Goal: Task Accomplishment & Management: Use online tool/utility

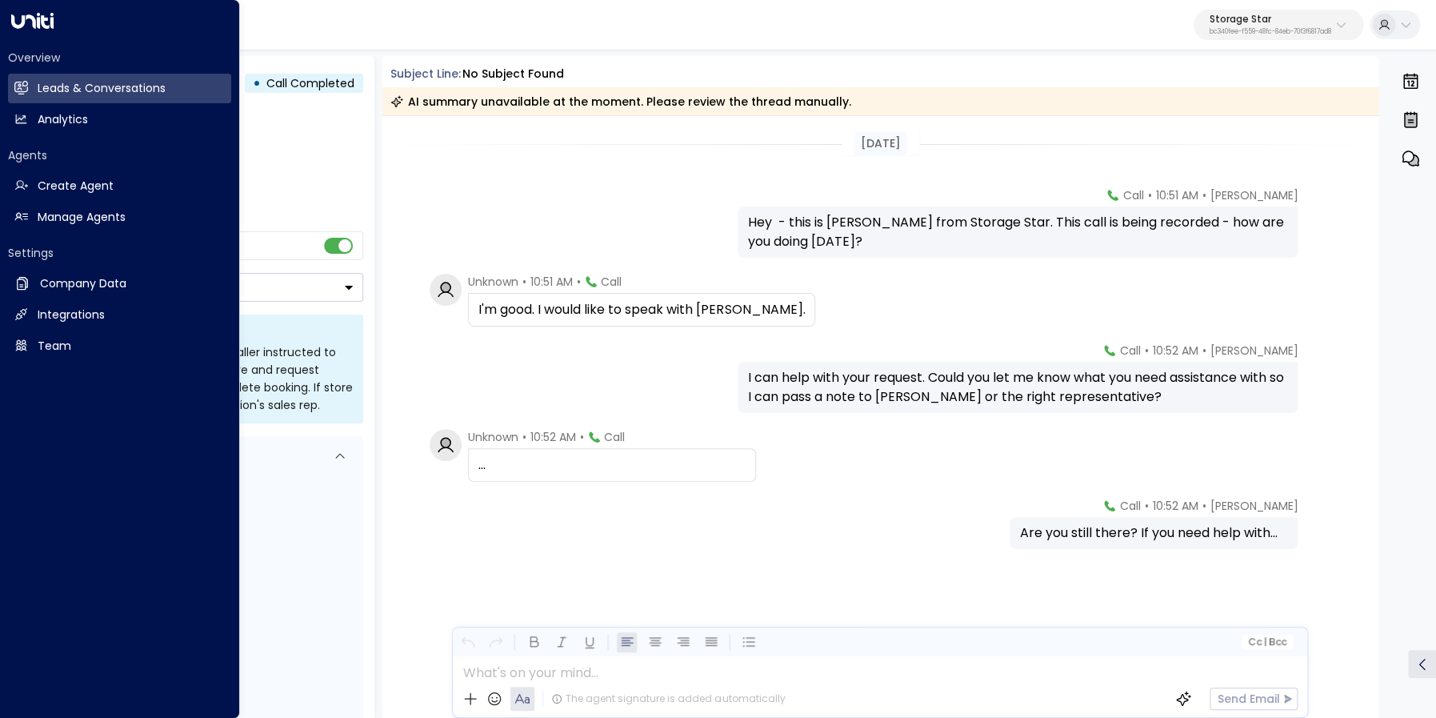
click at [26, 84] on icon at bounding box center [21, 88] width 14 height 14
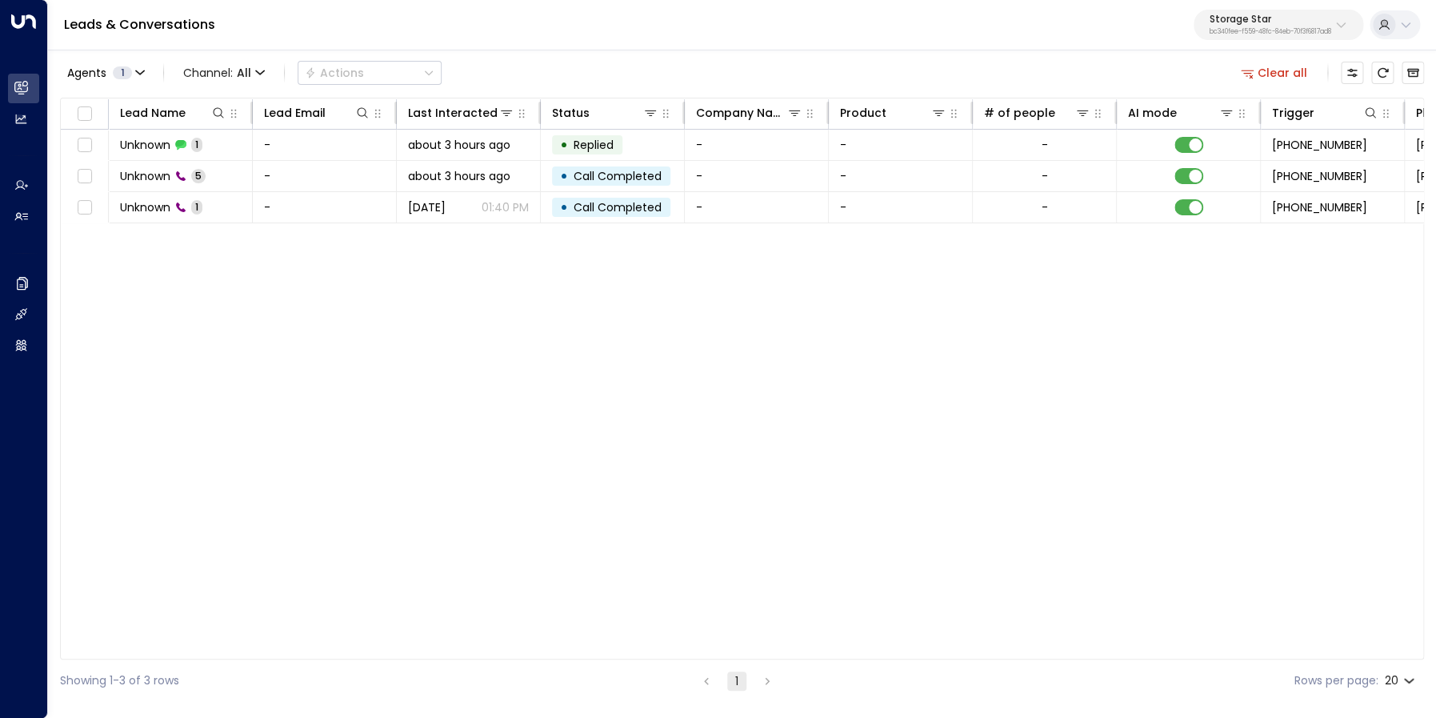
click at [1275, 70] on button "Clear all" at bounding box center [1274, 73] width 80 height 22
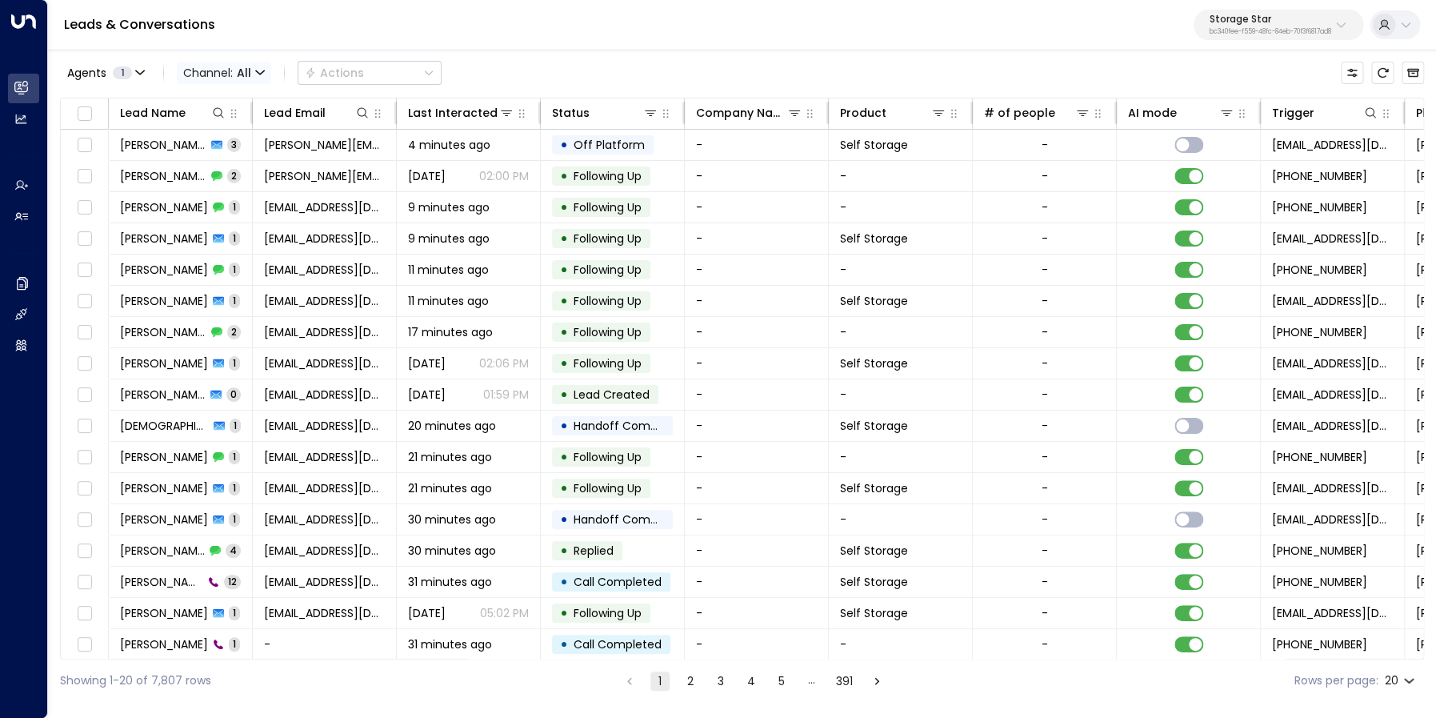
click at [242, 66] on span "All" at bounding box center [244, 72] width 14 height 13
click at [217, 218] on span "Voice" at bounding box center [211, 224] width 33 height 17
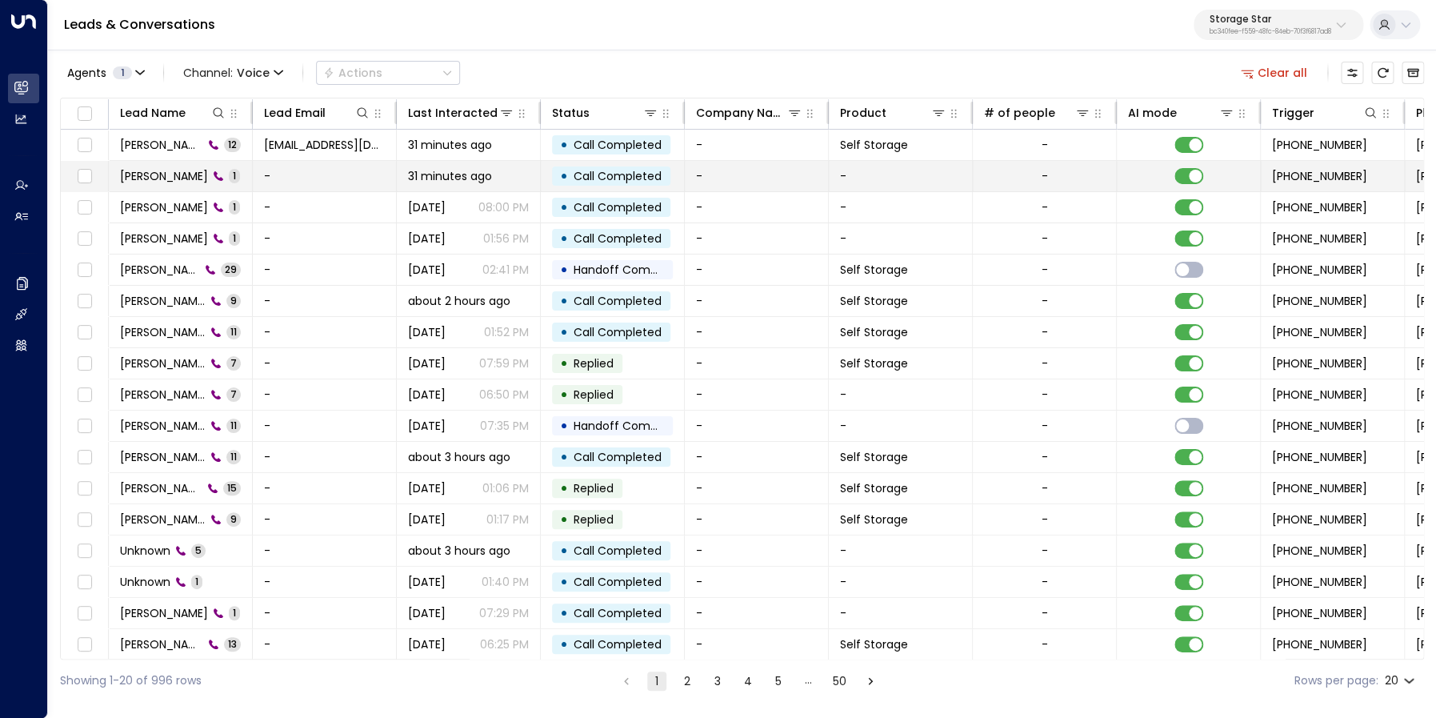
click at [146, 169] on div "[PERSON_NAME] 1" at bounding box center [180, 176] width 120 height 16
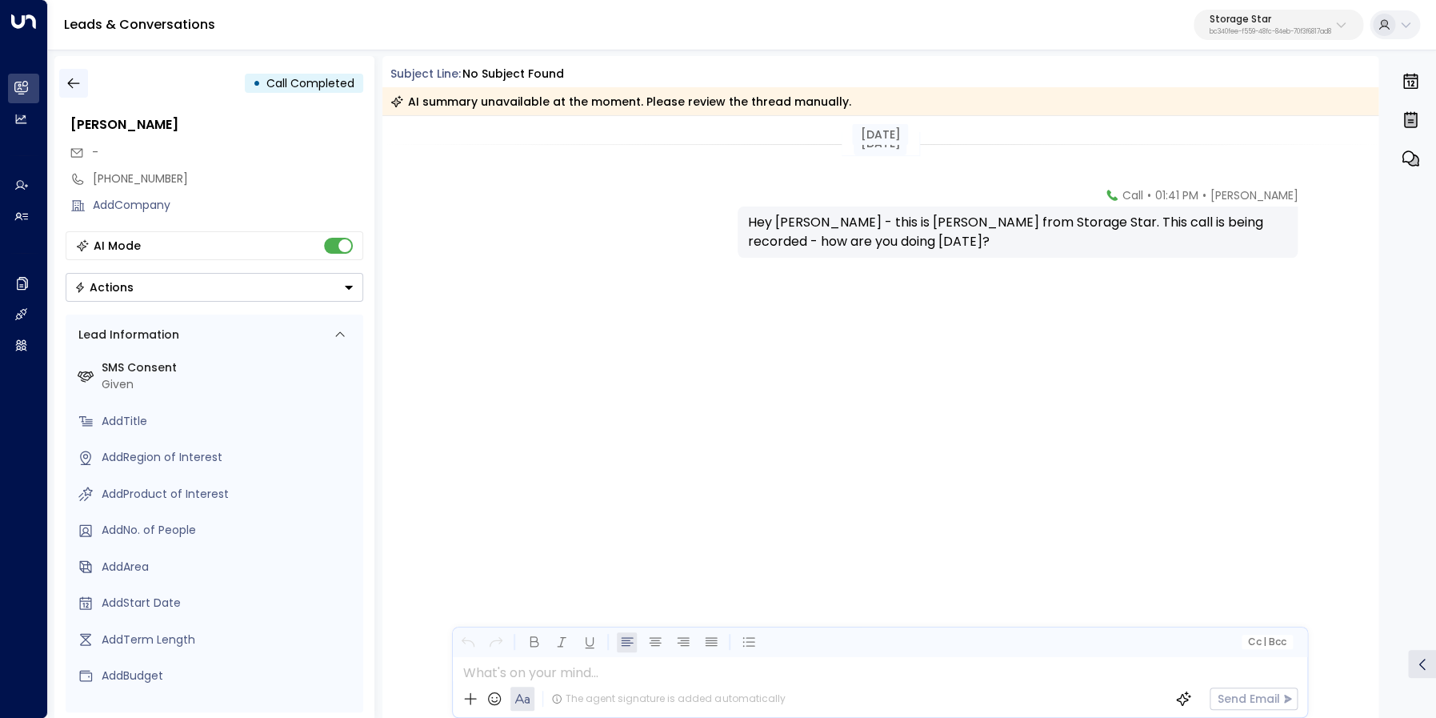
click at [78, 83] on icon "button" at bounding box center [73, 83] width 12 height 10
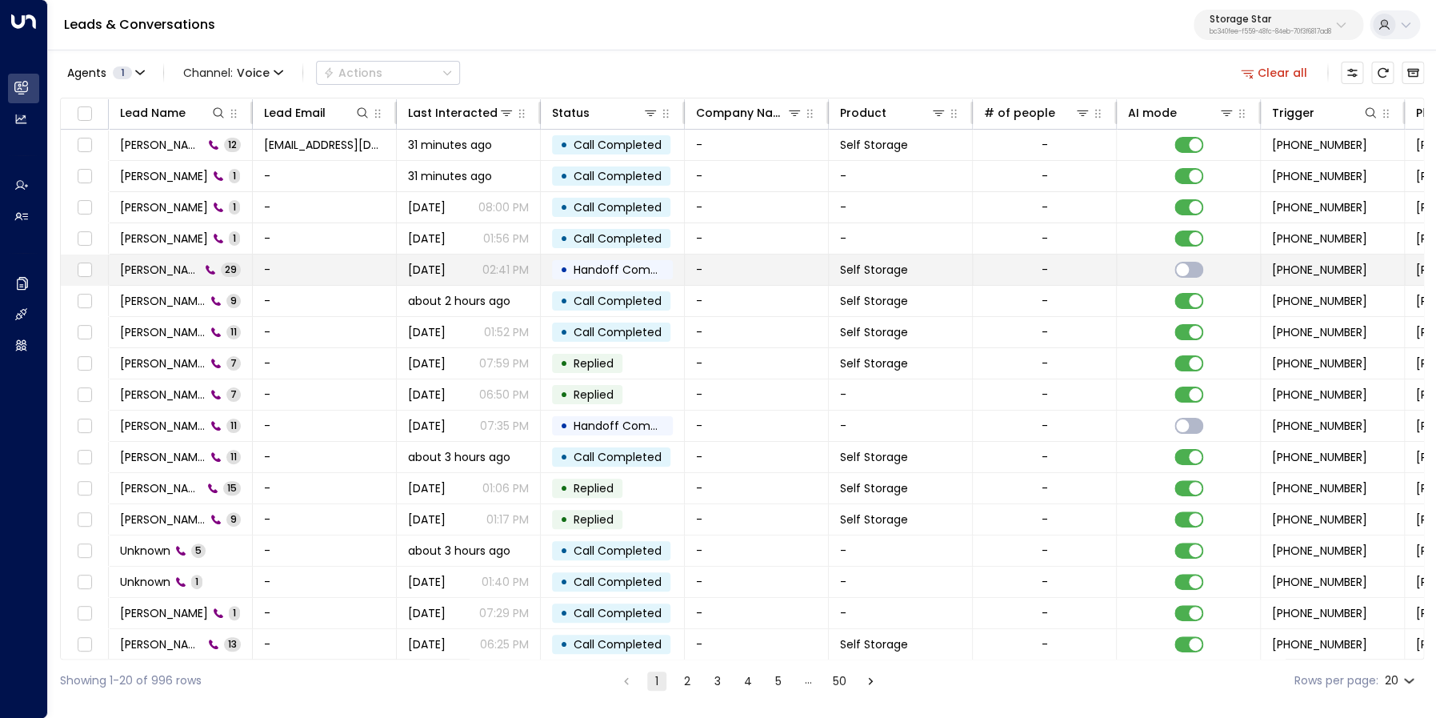
click at [146, 274] on div "[PERSON_NAME] 29" at bounding box center [180, 270] width 121 height 16
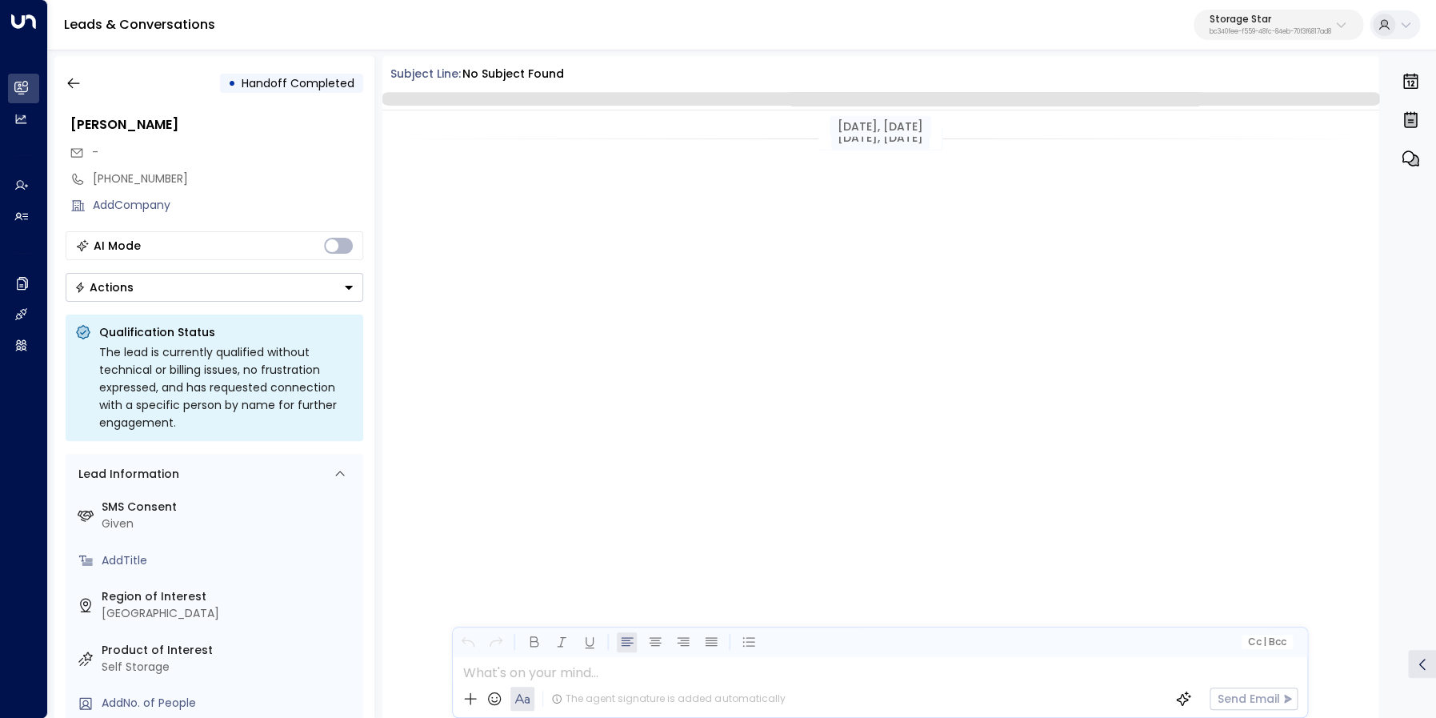
scroll to position [7183, 0]
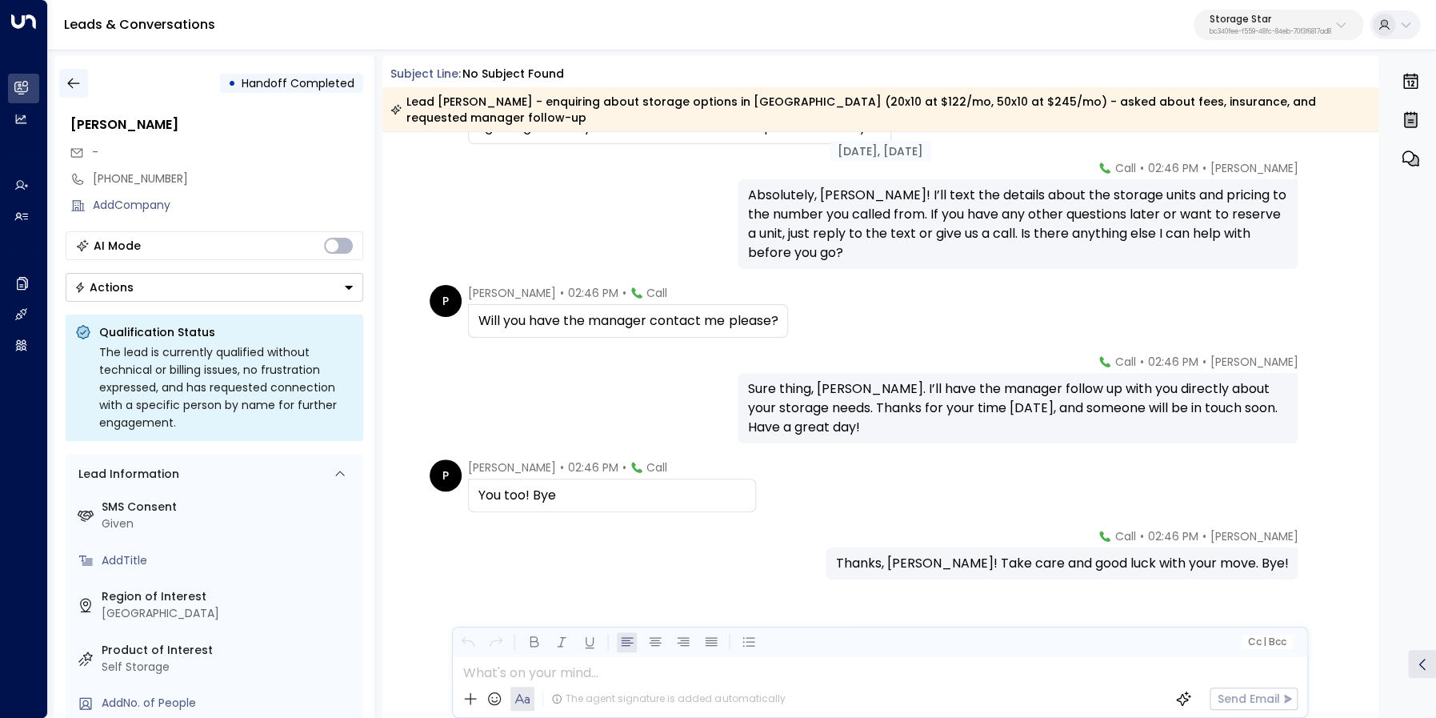
click at [71, 88] on icon "button" at bounding box center [74, 83] width 16 height 16
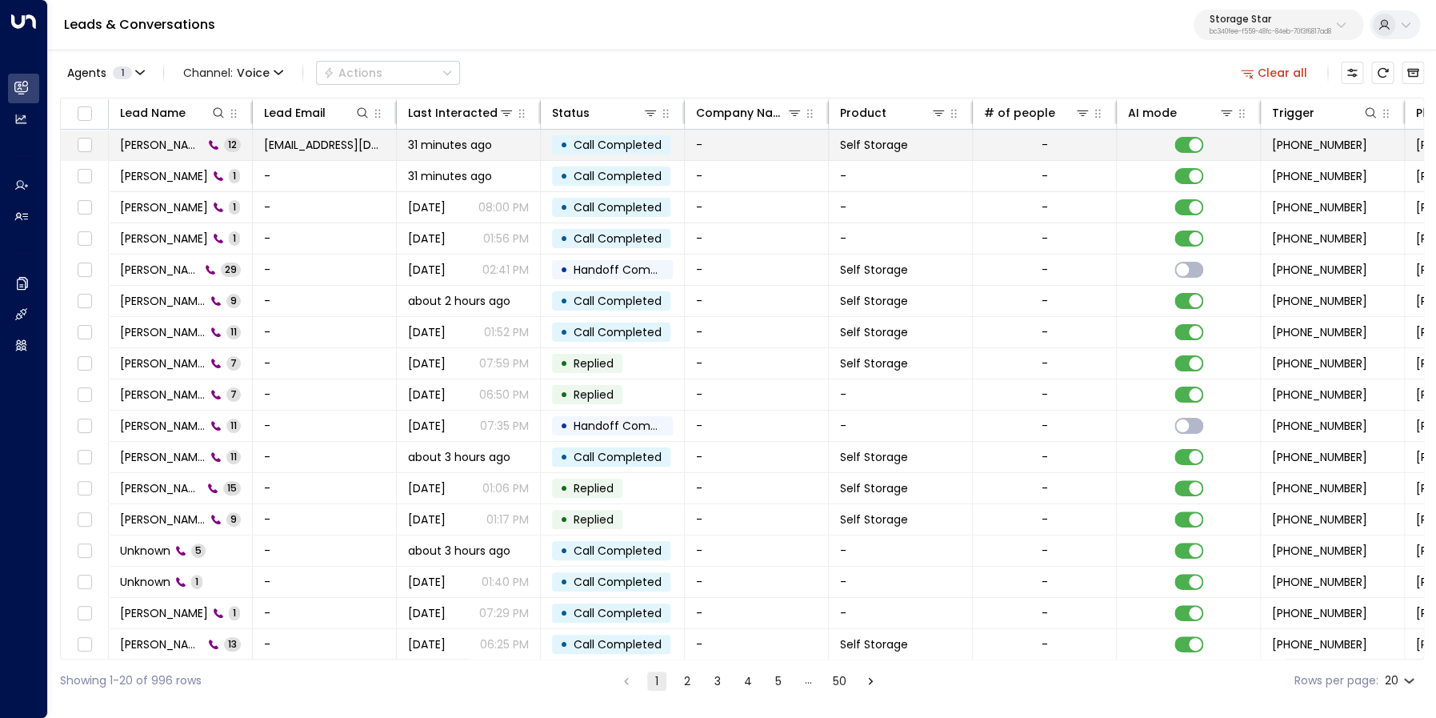
click at [154, 135] on td "[PERSON_NAME] 12" at bounding box center [181, 145] width 144 height 30
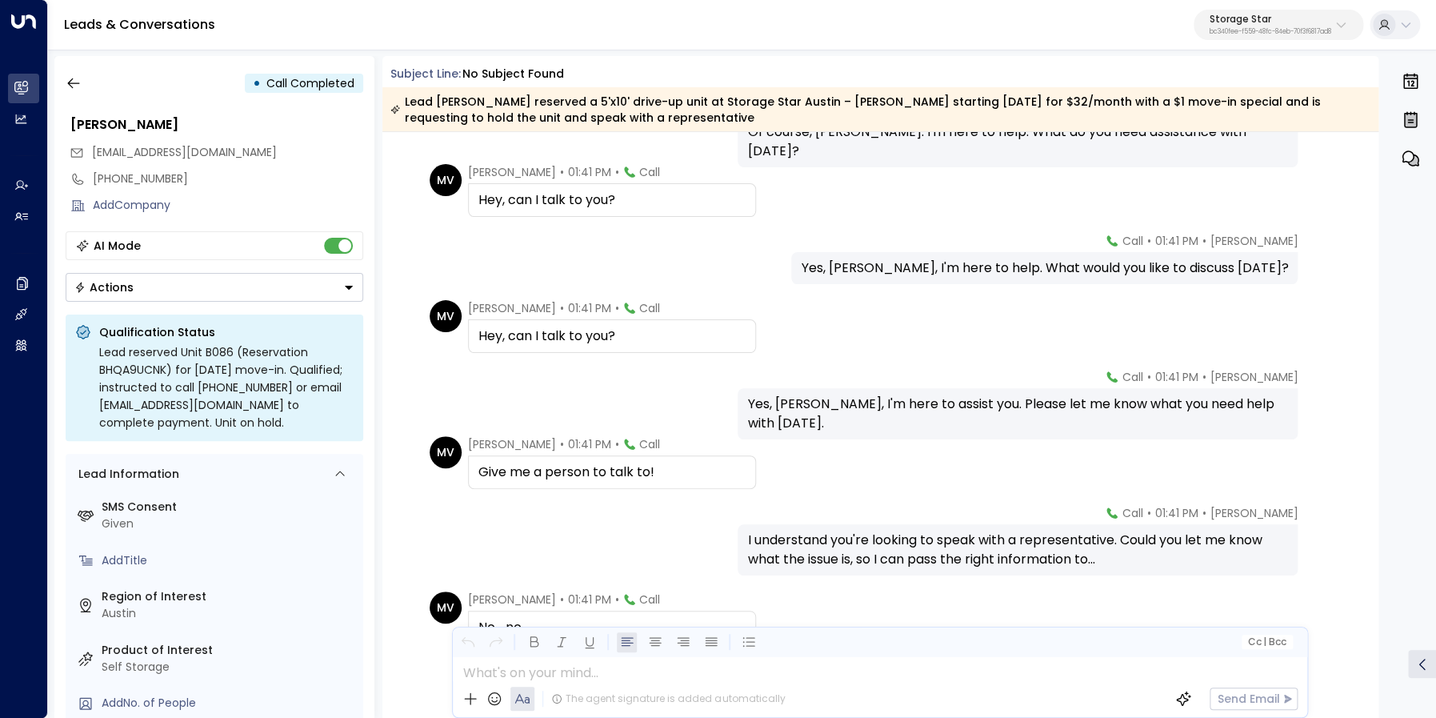
scroll to position [351, 0]
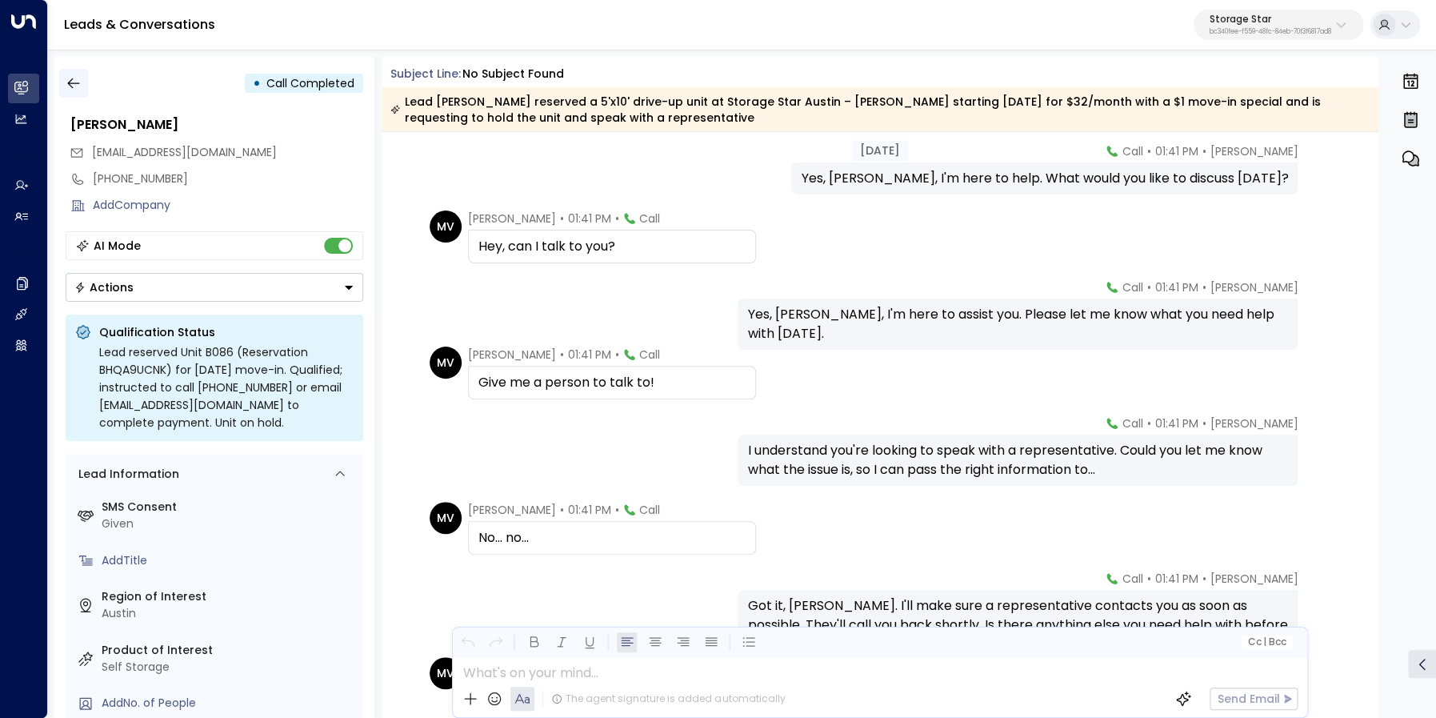
click at [74, 88] on icon "button" at bounding box center [74, 83] width 16 height 16
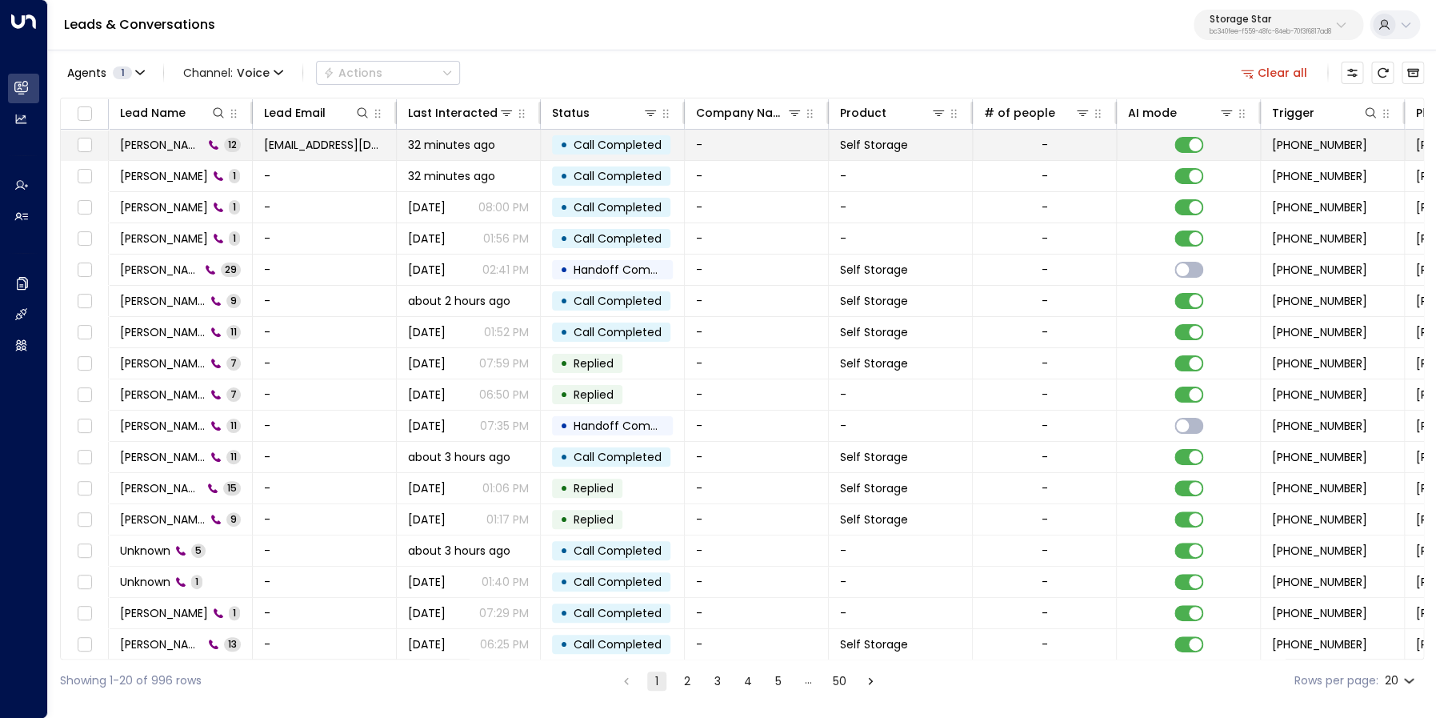
click at [131, 144] on span "[PERSON_NAME]" at bounding box center [161, 145] width 83 height 16
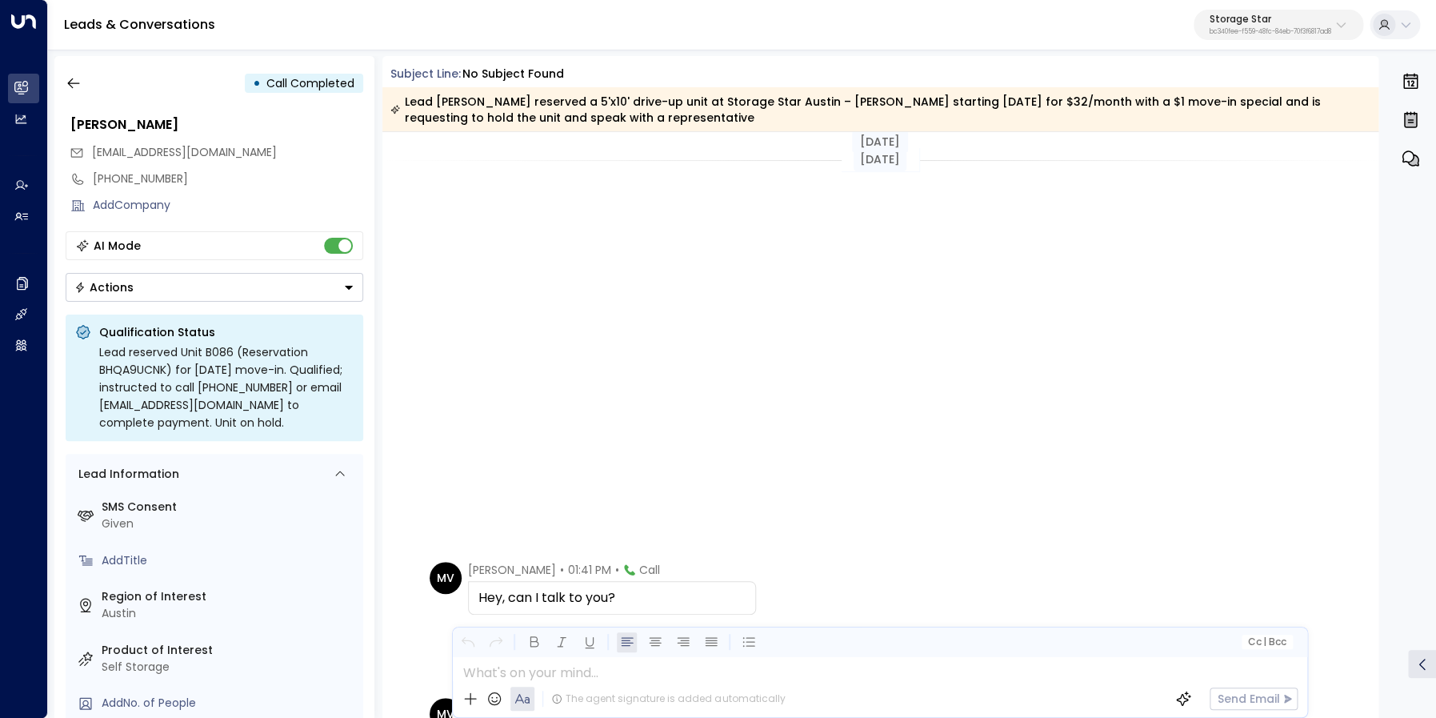
scroll to position [503, 0]
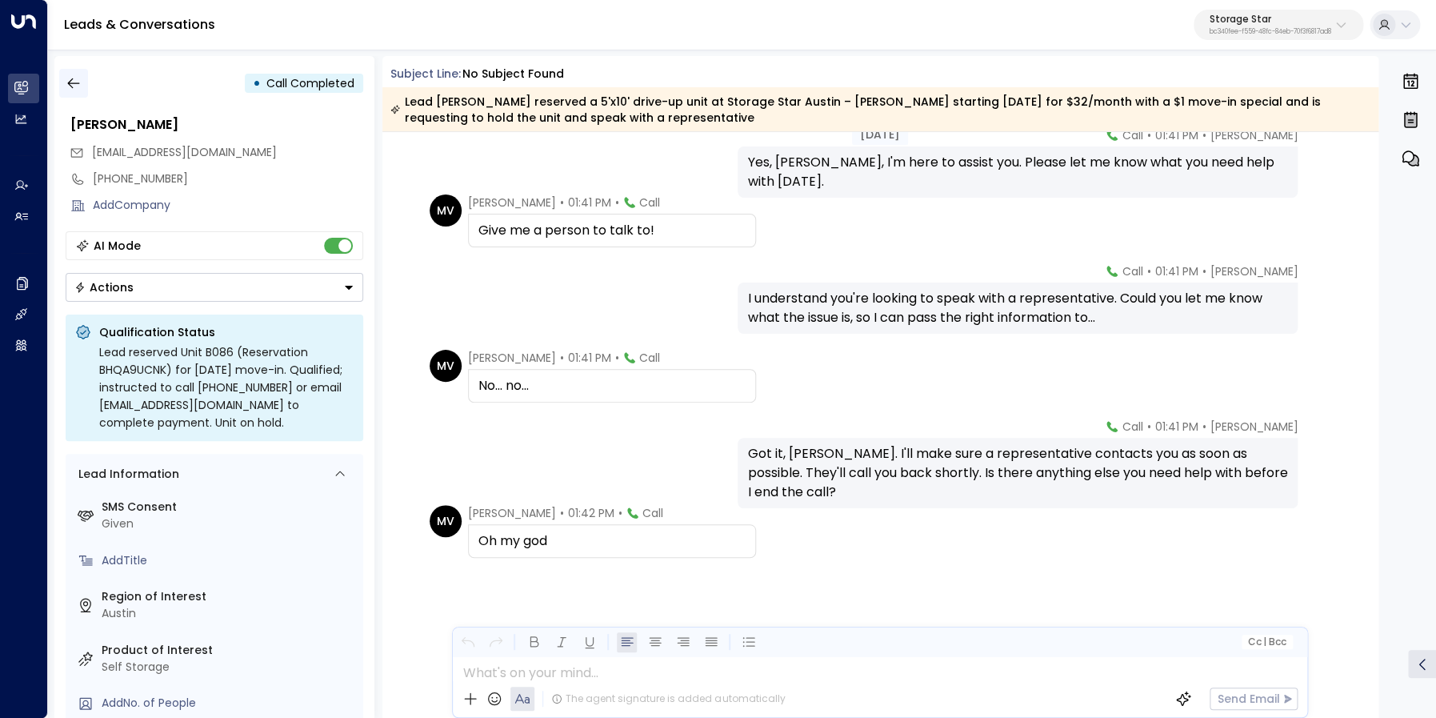
click at [78, 90] on icon "button" at bounding box center [74, 83] width 16 height 16
